Goal: Transaction & Acquisition: Book appointment/travel/reservation

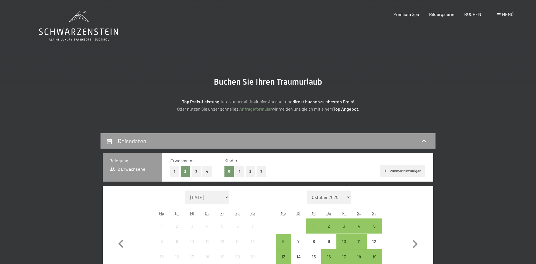
click at [260, 173] on button "3" at bounding box center [261, 171] width 9 height 11
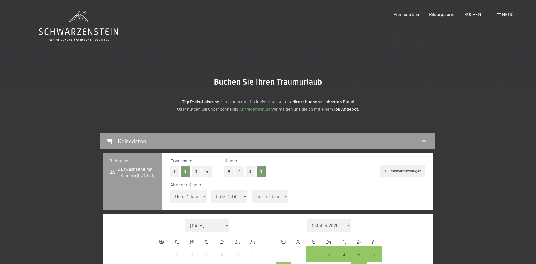
click at [198, 193] on select "Unter 1 Jahr 1 Jahr 2 Jahre 3 Jahre 4 Jahre 5 Jahre 6 Jahre 7 Jahre 8 Jahre 9 J…" at bounding box center [188, 196] width 36 height 13
select select "10"
click at [170, 190] on select "Unter 1 Jahr 1 Jahr 2 Jahre 3 Jahre 4 Jahre 5 Jahre 6 Jahre 7 Jahre 8 Jahre 9 J…" at bounding box center [188, 196] width 36 height 13
click at [221, 198] on select "Unter 1 Jahr 1 Jahr 2 Jahre 3 Jahre 4 Jahre 5 Jahre 6 Jahre 7 Jahre 8 Jahre 9 J…" at bounding box center [229, 196] width 36 height 13
select select "13"
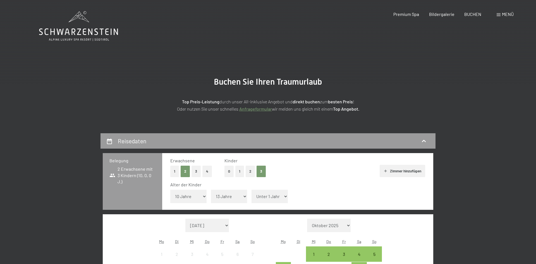
click at [211, 190] on select "Unter 1 Jahr 1 Jahr 2 Jahre 3 Jahre 4 Jahre 5 Jahre 6 Jahre 7 Jahre 8 Jahre 9 J…" at bounding box center [229, 196] width 36 height 13
click at [258, 197] on select "Unter 1 Jahr 1 Jahr 2 Jahre 3 Jahre 4 Jahre 5 Jahre 6 Jahre 7 Jahre 8 Jahre 9 J…" at bounding box center [270, 196] width 36 height 13
click at [252, 190] on select "Unter 1 Jahr 1 Jahr 2 Jahre 3 Jahre 4 Jahre 5 Jahre 6 Jahre 7 Jahre 8 Jahre 9 J…" at bounding box center [270, 196] width 36 height 13
select select "17"
click at [226, 226] on select "[DATE] Oktober 2025 [DATE] Dezember 2025 Januar 2026 Februar 2026 März 2026 [DA…" at bounding box center [207, 225] width 44 height 13
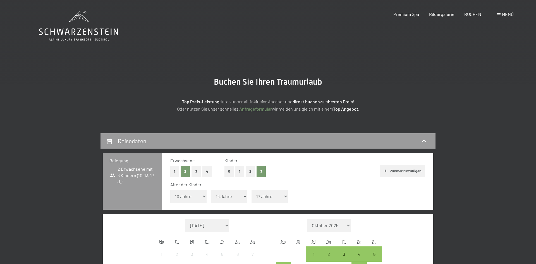
select select "[DATE]"
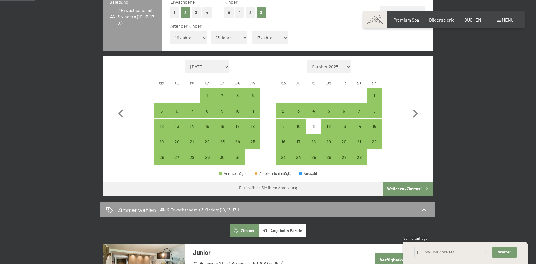
scroll to position [168, 0]
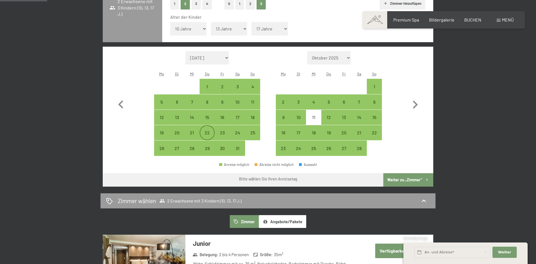
click at [205, 133] on div "22" at bounding box center [207, 137] width 14 height 14
select select "[DATE]"
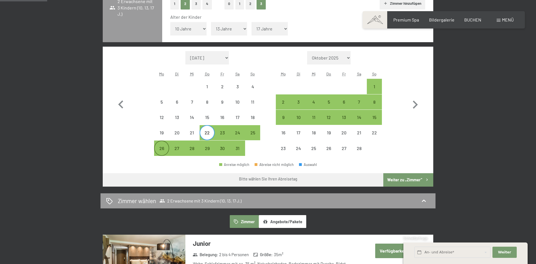
click at [161, 146] on div "26" at bounding box center [162, 153] width 14 height 14
select select "[DATE]"
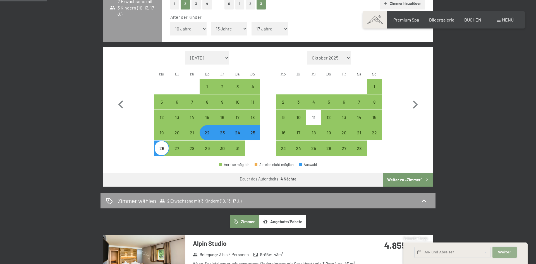
click at [512, 252] on button "Weiter Adressfelder ausblenden" at bounding box center [505, 252] width 24 height 11
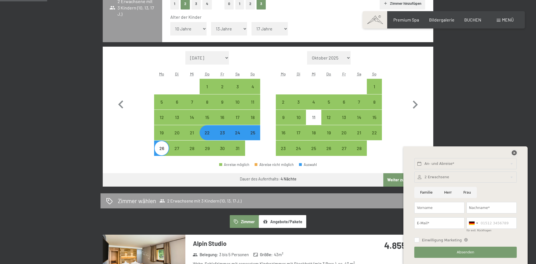
click at [513, 151] on icon at bounding box center [514, 152] width 5 height 5
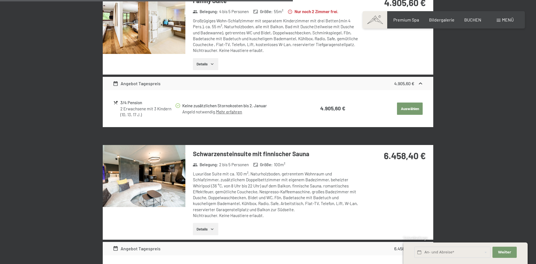
scroll to position [581, 0]
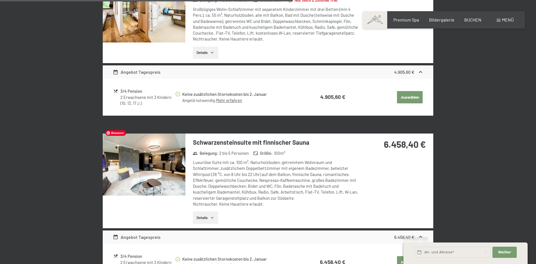
click at [160, 172] on img at bounding box center [144, 164] width 83 height 62
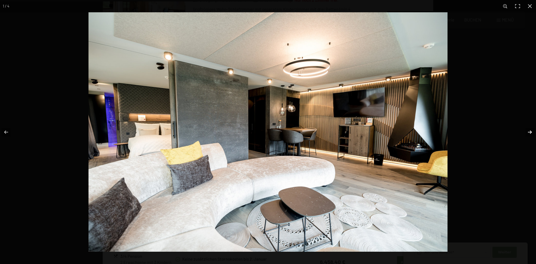
click at [530, 132] on button "button" at bounding box center [527, 132] width 20 height 28
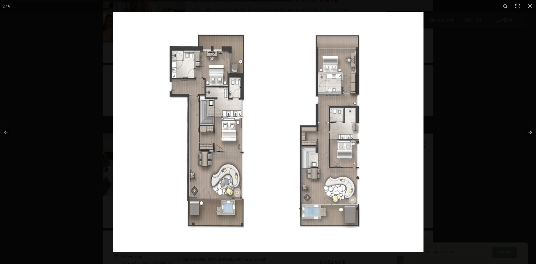
click at [530, 132] on button "button" at bounding box center [527, 132] width 20 height 28
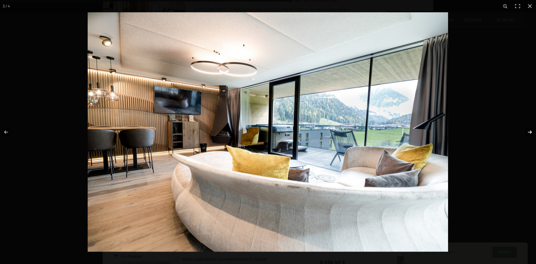
click at [530, 132] on button "button" at bounding box center [527, 132] width 20 height 28
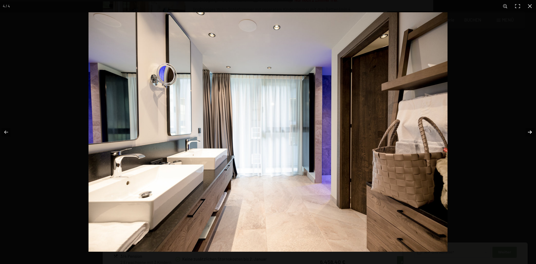
click at [530, 132] on button "button" at bounding box center [527, 132] width 20 height 28
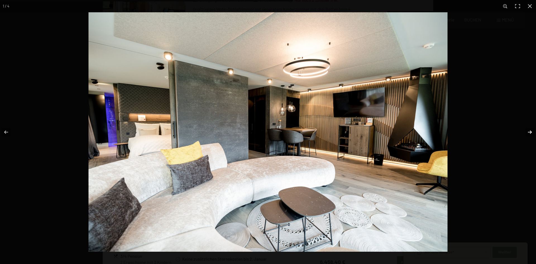
click at [530, 132] on button "button" at bounding box center [527, 132] width 20 height 28
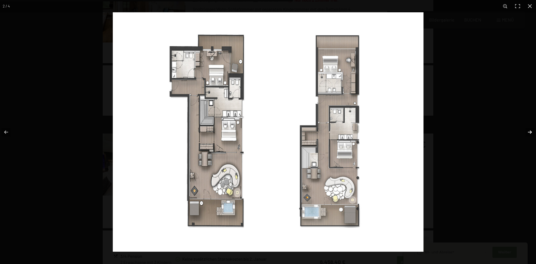
click at [530, 132] on button "button" at bounding box center [527, 132] width 20 height 28
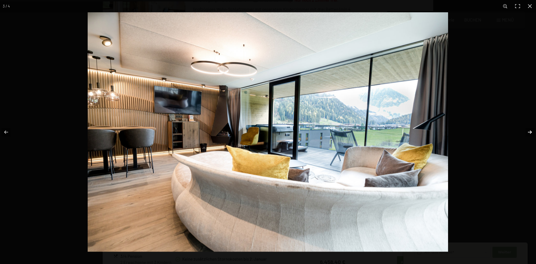
click at [530, 132] on button "button" at bounding box center [527, 132] width 20 height 28
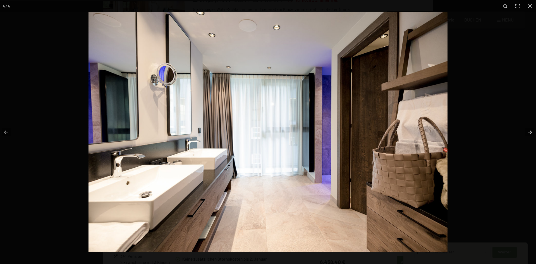
click at [530, 132] on button "button" at bounding box center [527, 132] width 20 height 28
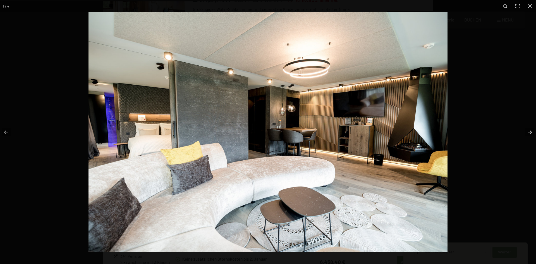
click at [530, 132] on button "button" at bounding box center [527, 132] width 20 height 28
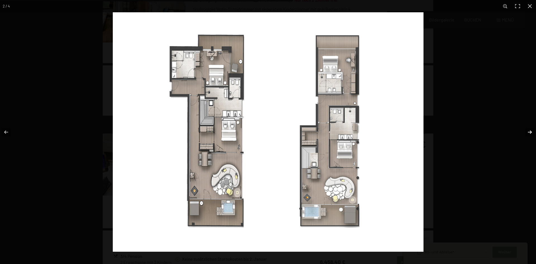
click at [530, 132] on button "button" at bounding box center [527, 132] width 20 height 28
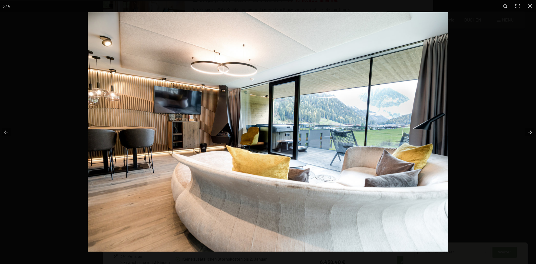
click at [530, 132] on button "button" at bounding box center [527, 132] width 20 height 28
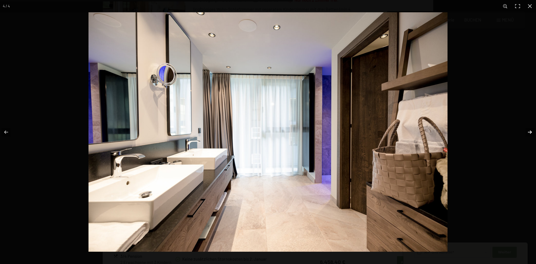
click at [530, 132] on button "button" at bounding box center [527, 132] width 20 height 28
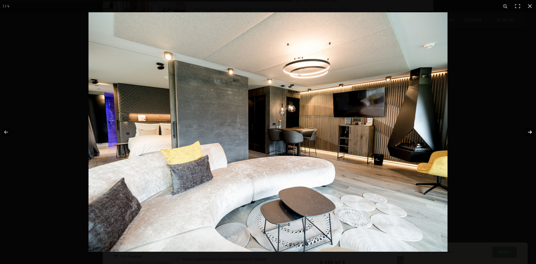
click at [530, 132] on button "button" at bounding box center [527, 132] width 20 height 28
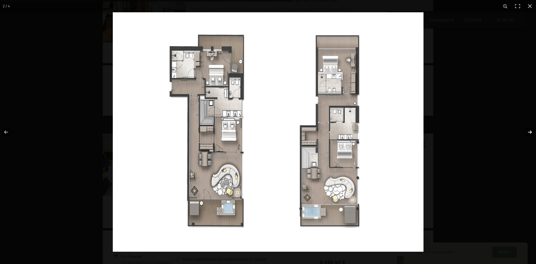
click at [530, 132] on button "button" at bounding box center [527, 132] width 20 height 28
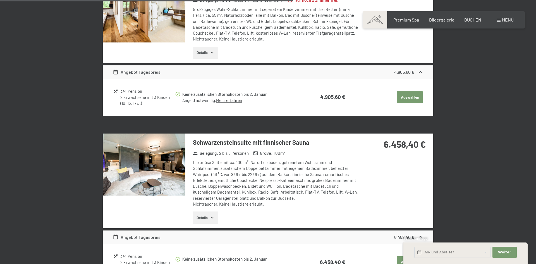
click at [0, 0] on button "button" at bounding box center [0, 0] width 0 height 0
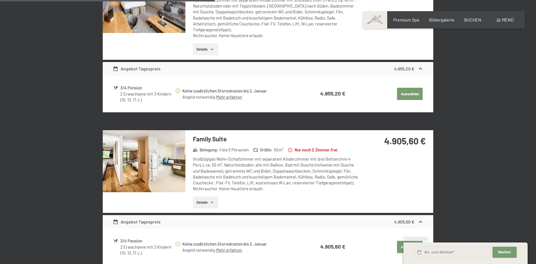
scroll to position [436, 0]
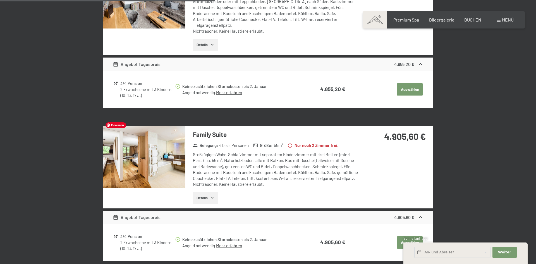
click at [161, 157] on img at bounding box center [144, 157] width 83 height 62
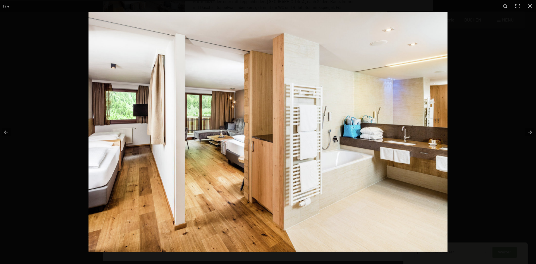
click at [295, 151] on img at bounding box center [268, 131] width 359 height 239
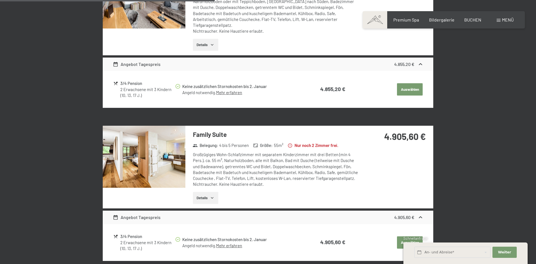
click at [0, 0] on button "button" at bounding box center [0, 0] width 0 height 0
